Goal: Task Accomplishment & Management: Use online tool/utility

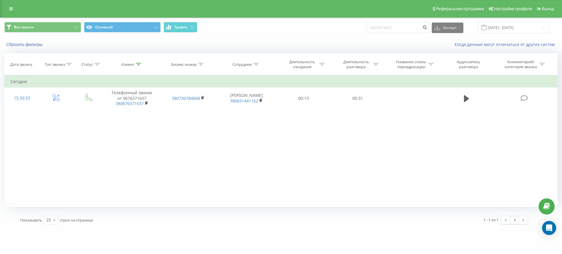
click at [8, 2] on div "Реферальная программа Настройки профиля Выход" at bounding box center [281, 9] width 562 height 18
click at [8, 8] on link at bounding box center [11, 9] width 11 height 8
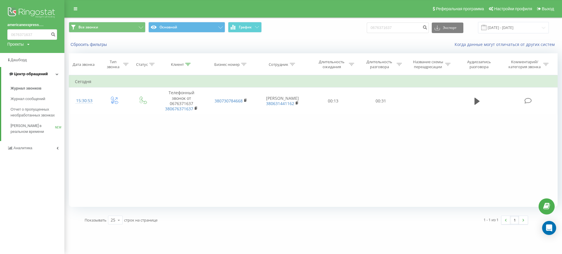
click at [39, 72] on span "Центр обращений" at bounding box center [31, 74] width 34 height 4
click at [40, 78] on link "Центр обращений" at bounding box center [32, 74] width 64 height 14
click at [42, 87] on link "Журнал звонков" at bounding box center [38, 88] width 54 height 11
click at [48, 74] on link "Центр обращений" at bounding box center [32, 74] width 63 height 14
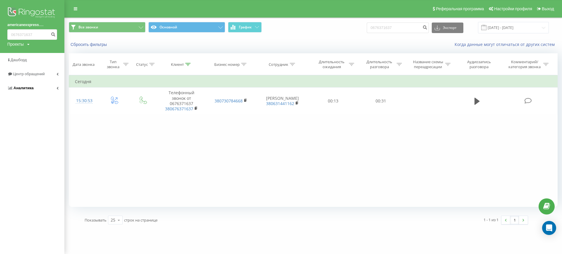
click at [45, 87] on link "Аналитика" at bounding box center [32, 88] width 64 height 14
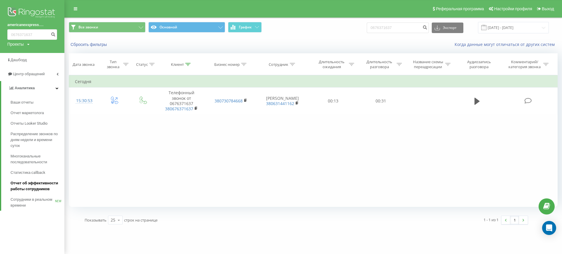
click at [38, 182] on span "Отчет об эффективности работы сотрудников" at bounding box center [36, 186] width 51 height 12
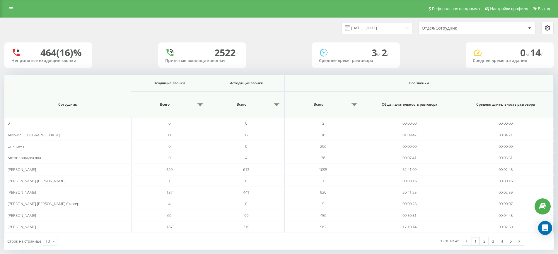
click at [440, 26] on div "Отдел/Сотрудник" at bounding box center [456, 28] width 70 height 5
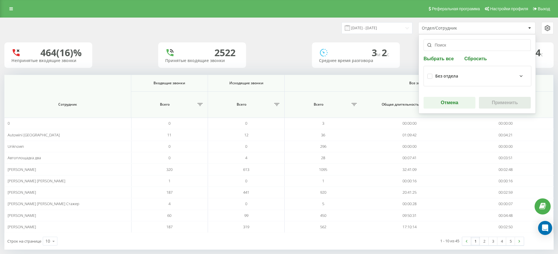
click at [446, 43] on input "text" at bounding box center [476, 45] width 107 height 12
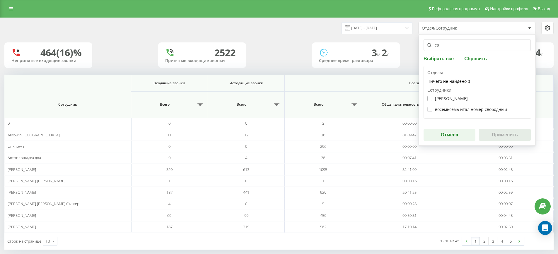
type input "св"
click at [462, 98] on label "Святослав Роман Стажер" at bounding box center [447, 98] width 40 height 5
checkbox input "true"
click at [505, 131] on button "Применить" at bounding box center [505, 135] width 52 height 12
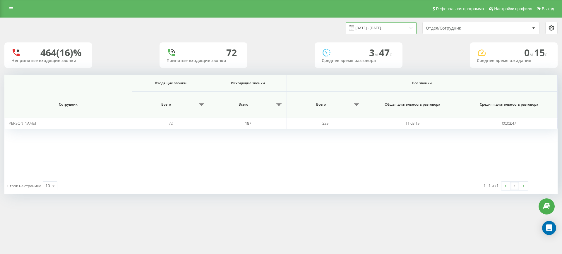
click at [413, 27] on input "19.07.2025 - 19.08.2025" at bounding box center [381, 27] width 71 height 11
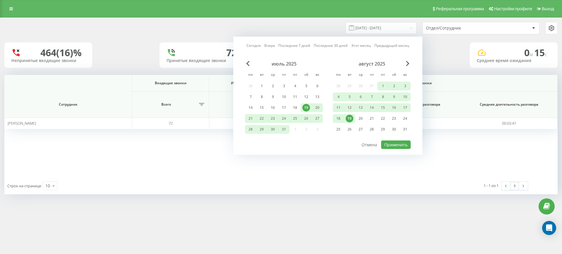
click at [350, 115] on div "19" at bounding box center [350, 119] width 8 height 8
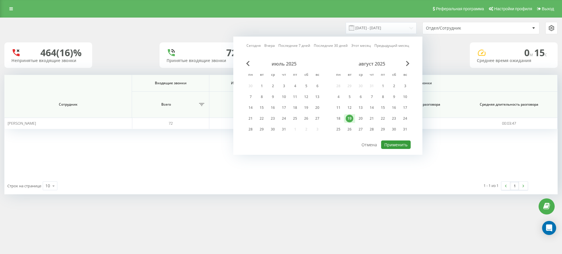
click at [396, 142] on button "Применить" at bounding box center [396, 144] width 30 height 8
type input "[DATE] - [DATE]"
